Goal: Find contact information: Find contact information

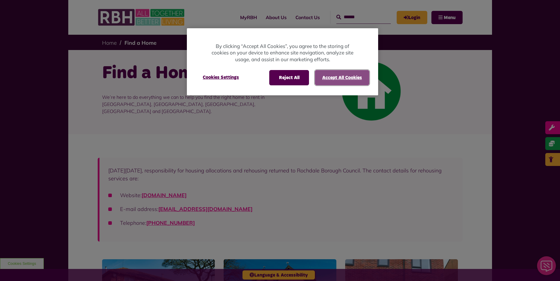
click at [343, 79] on button "Accept All Cookies" at bounding box center [342, 77] width 54 height 15
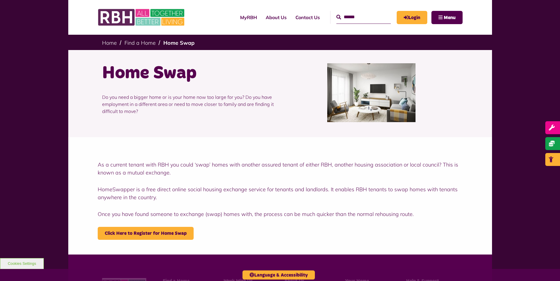
click at [190, 196] on p "HomeSwapper is a free direct online social housing exchange service for tenants…" at bounding box center [280, 193] width 365 height 16
click at [453, 15] on span "Menu" at bounding box center [449, 17] width 12 height 5
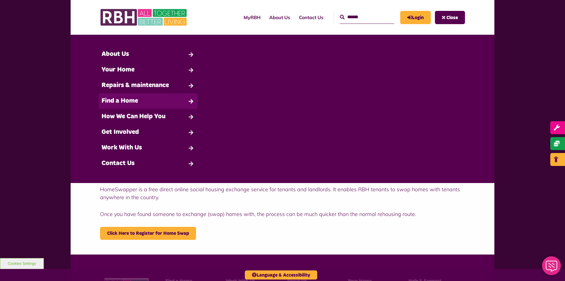
click at [128, 99] on link "Find a Home" at bounding box center [147, 101] width 99 height 16
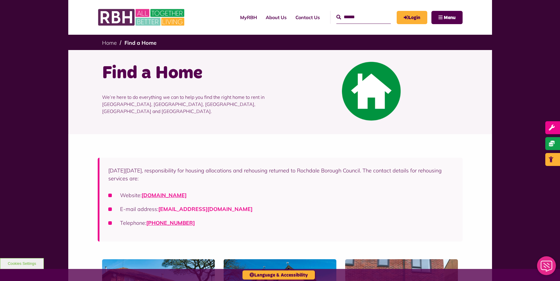
click at [214, 209] on link "housingsolutions@rochdale.gov.uk" at bounding box center [205, 209] width 94 height 7
click at [170, 210] on link "housingsolutions@rochdale.gov.uk" at bounding box center [205, 209] width 94 height 7
click at [319, 76] on div at bounding box center [371, 91] width 182 height 59
